Goal: Find specific page/section: Find specific page/section

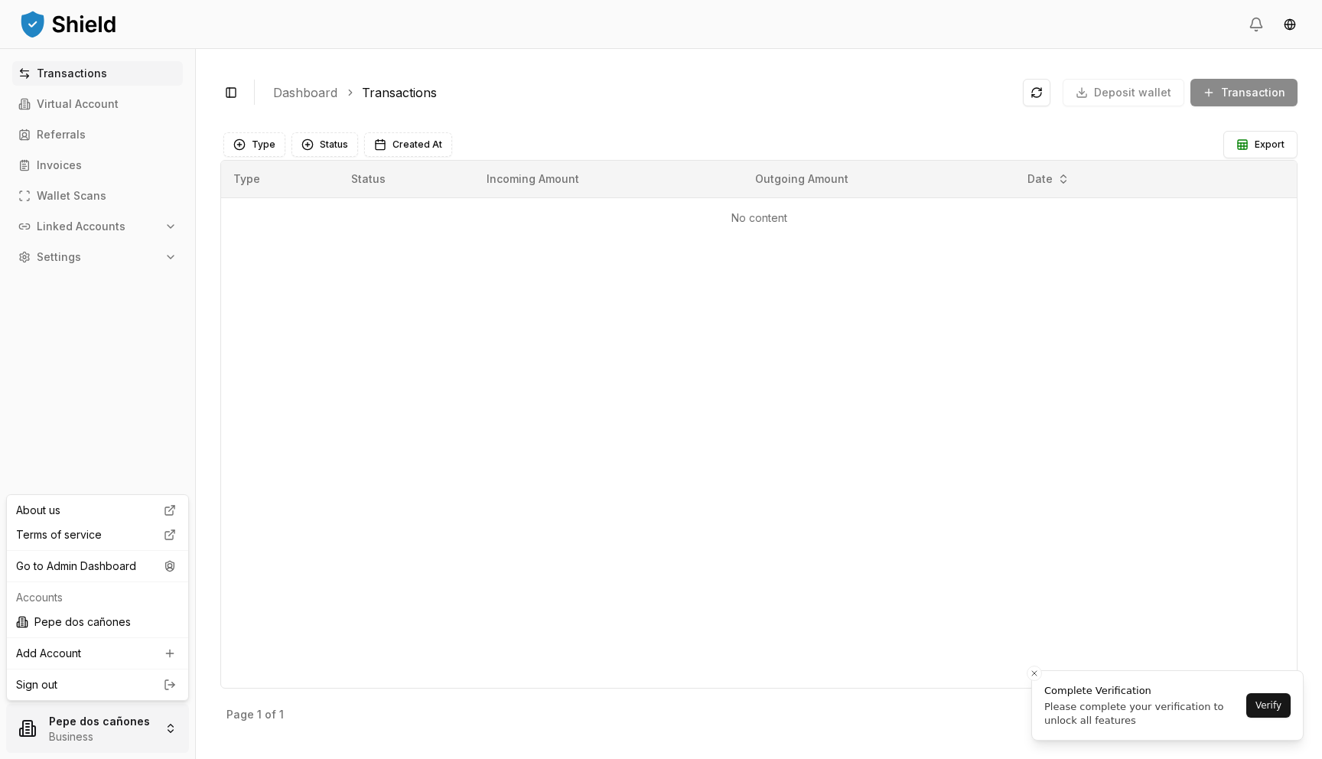
click at [138, 727] on html "Transactions Virtual Account Referrals Invoices Wallet Scans Linked Accounts Se…" at bounding box center [661, 379] width 1322 height 759
click at [157, 562] on div "Go to Admin Dashboard" at bounding box center [97, 566] width 175 height 24
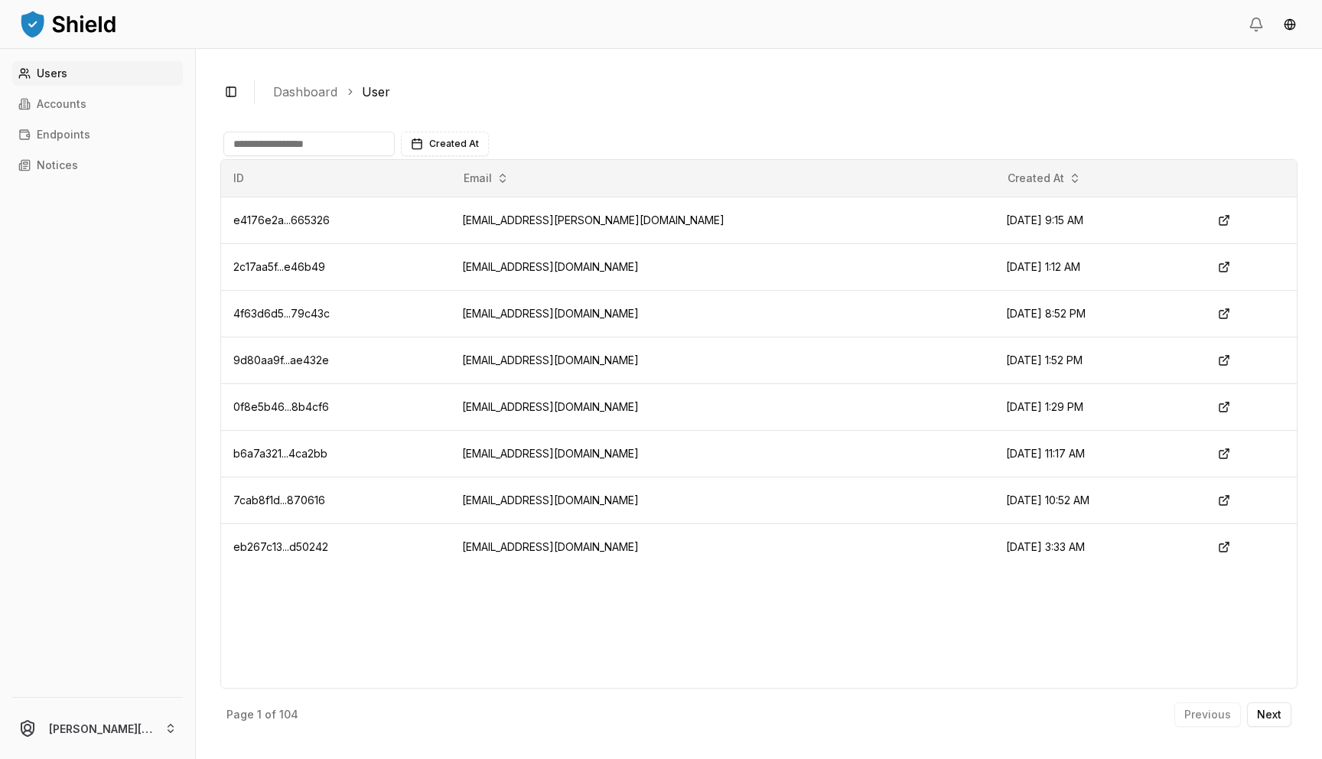
click at [293, 144] on input at bounding box center [308, 144] width 171 height 24
type input "*"
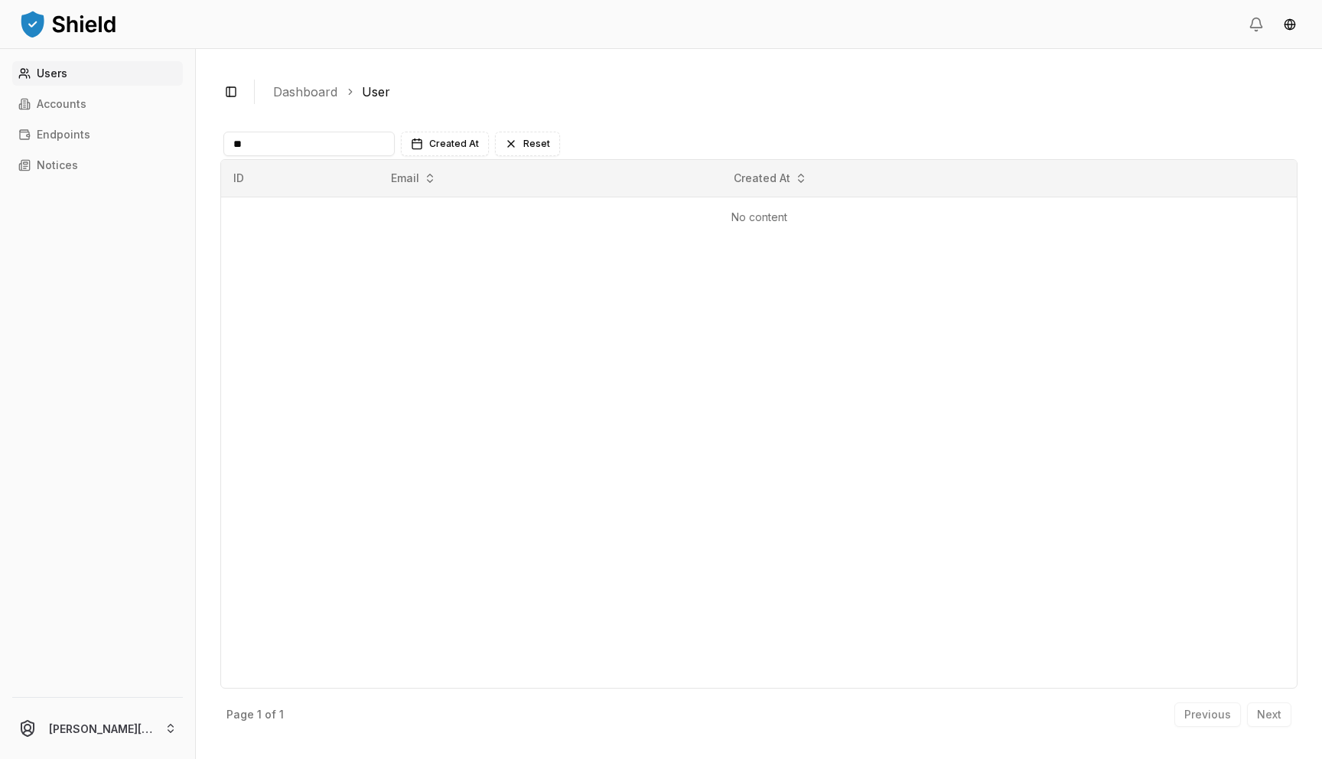
type input "*"
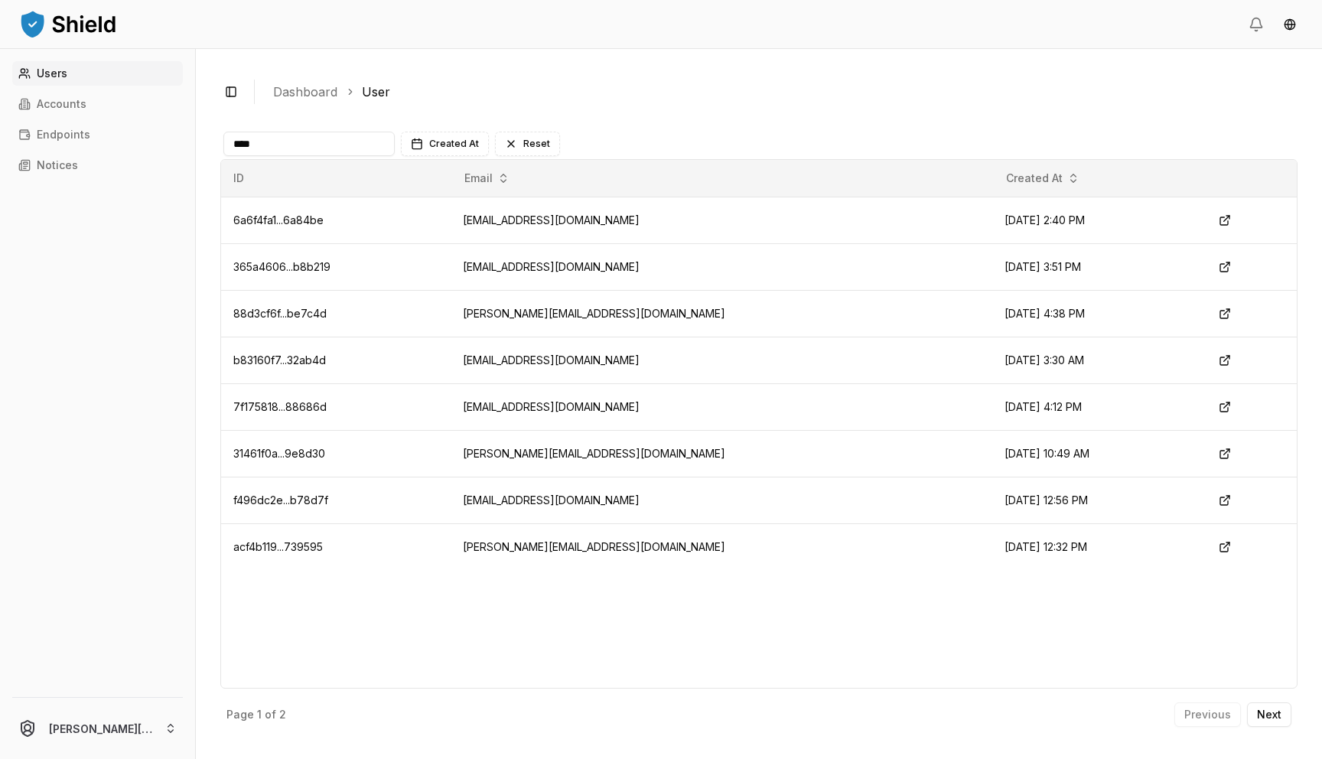
type input "****"
click at [131, 109] on link "Accounts" at bounding box center [97, 104] width 171 height 24
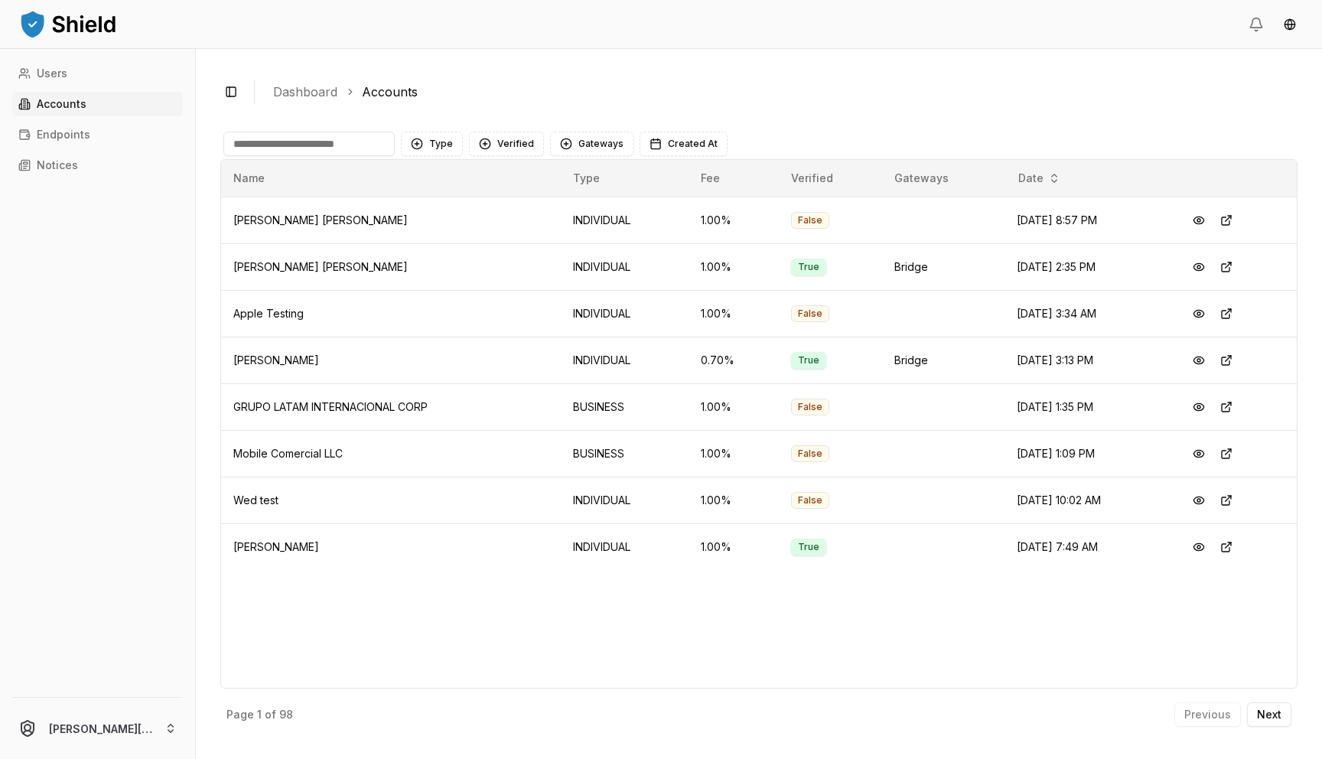
click at [291, 146] on input at bounding box center [308, 144] width 171 height 24
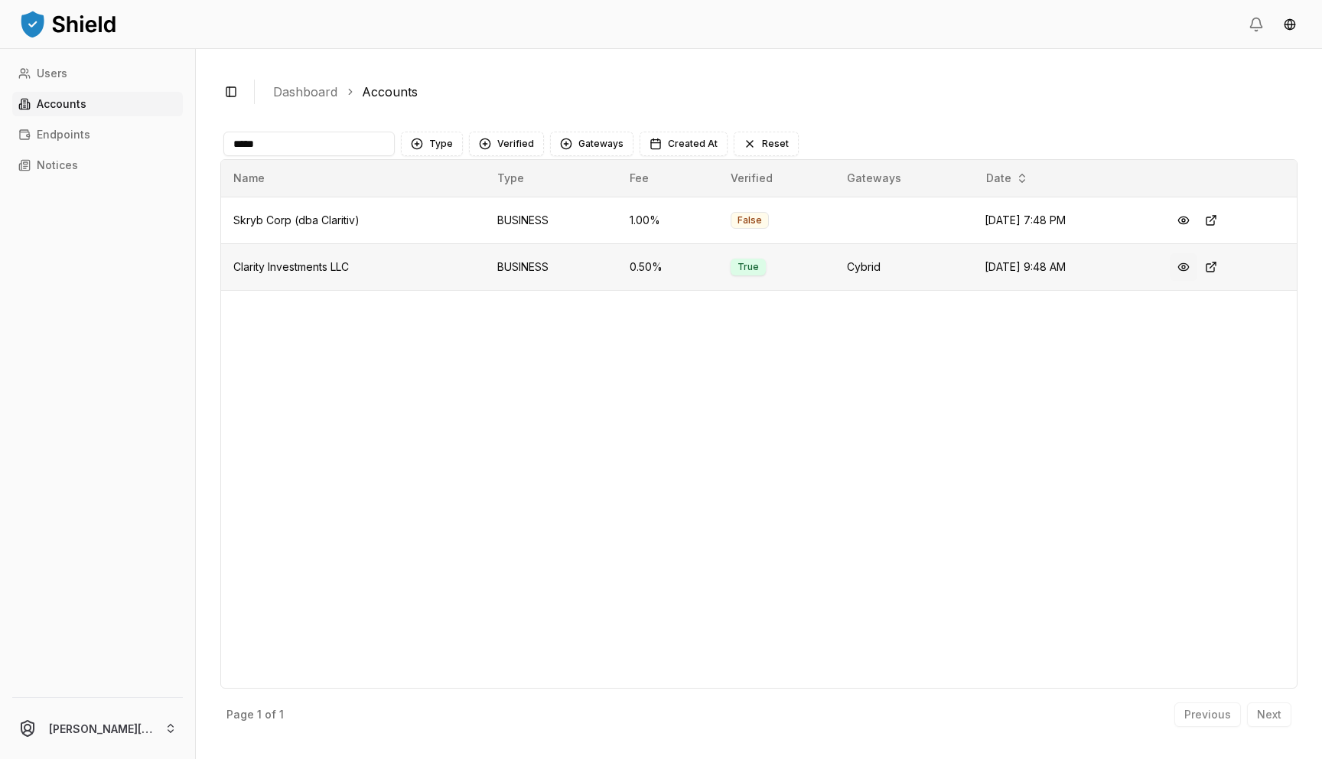
type input "*****"
click at [1180, 268] on button at bounding box center [1184, 267] width 28 height 28
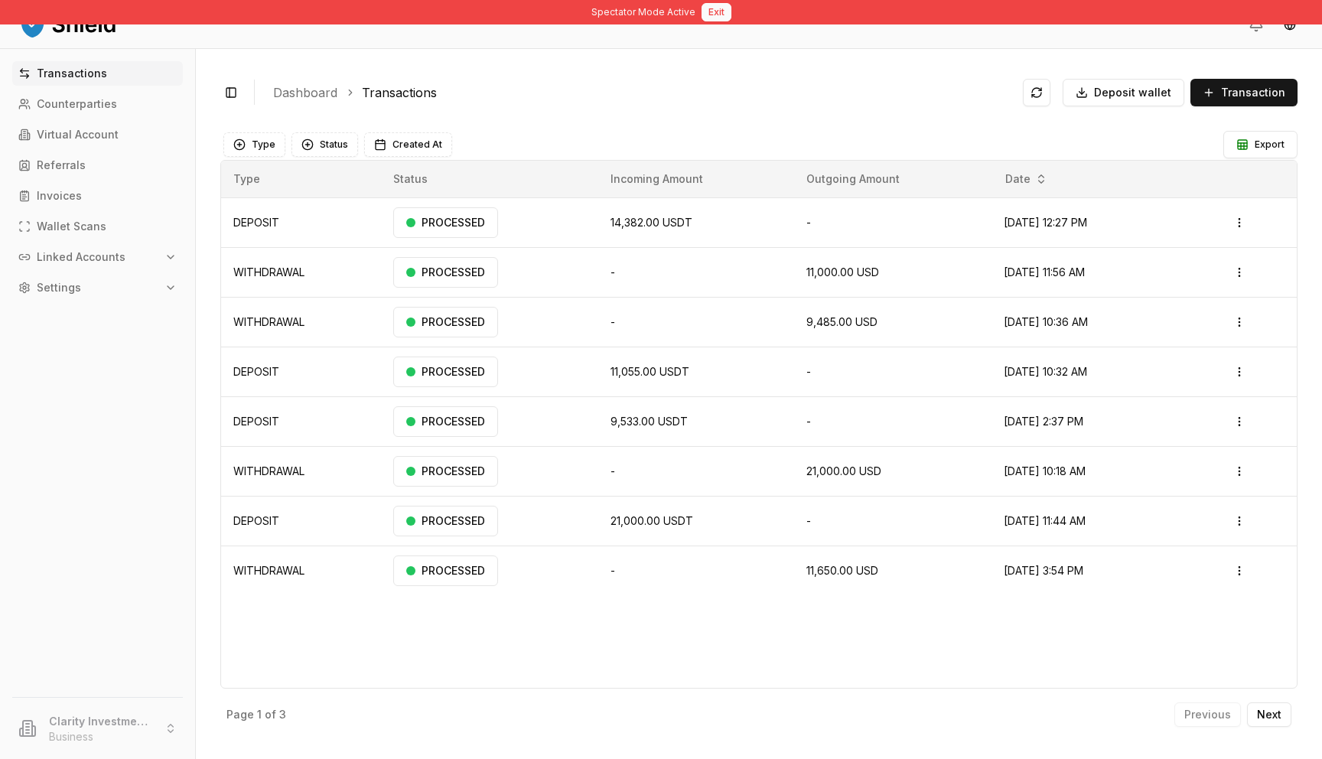
click at [702, 15] on button "Exit" at bounding box center [717, 12] width 30 height 18
